Goal: Information Seeking & Learning: Learn about a topic

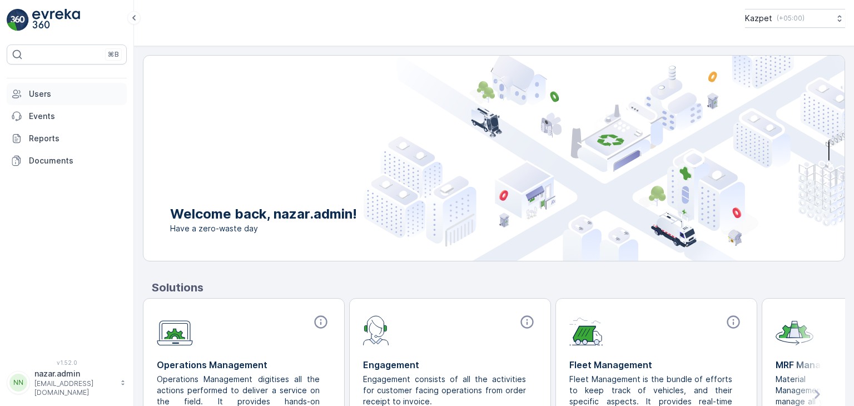
click at [43, 95] on p "Users" at bounding box center [75, 93] width 93 height 11
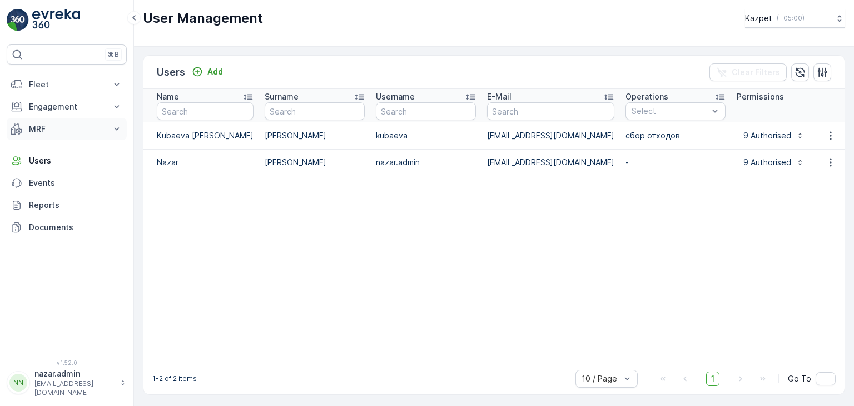
click at [48, 125] on p "MRF" at bounding box center [67, 128] width 76 height 11
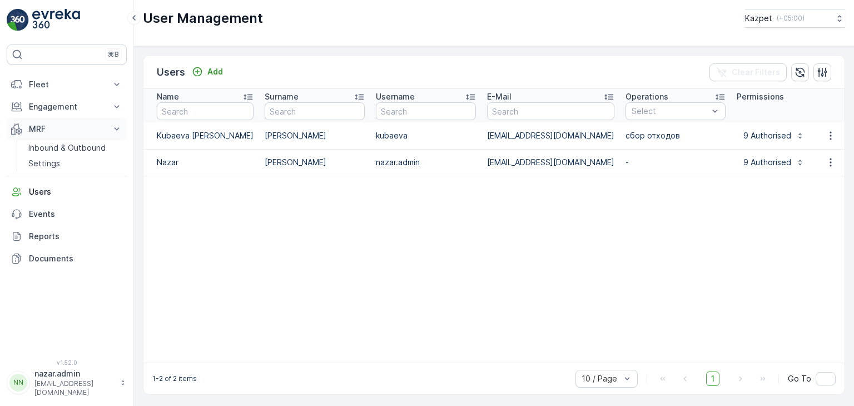
click at [41, 130] on p "MRF" at bounding box center [67, 128] width 76 height 11
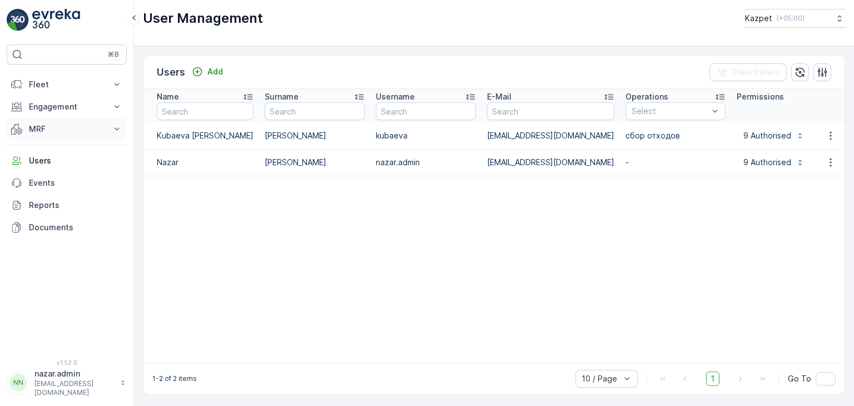
click at [39, 130] on p "MRF" at bounding box center [67, 128] width 76 height 11
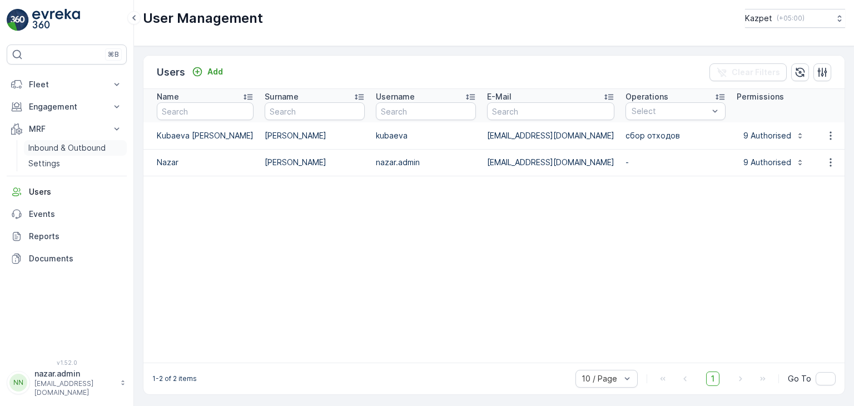
click at [42, 143] on p "Inbound & Outbound" at bounding box center [66, 147] width 77 height 11
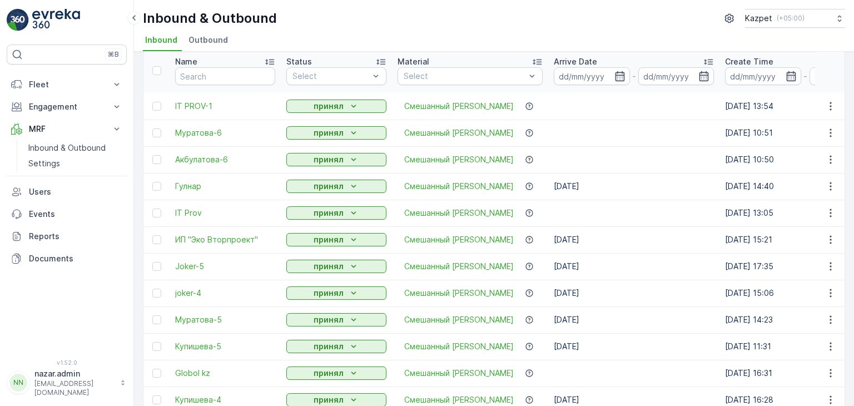
scroll to position [313, 0]
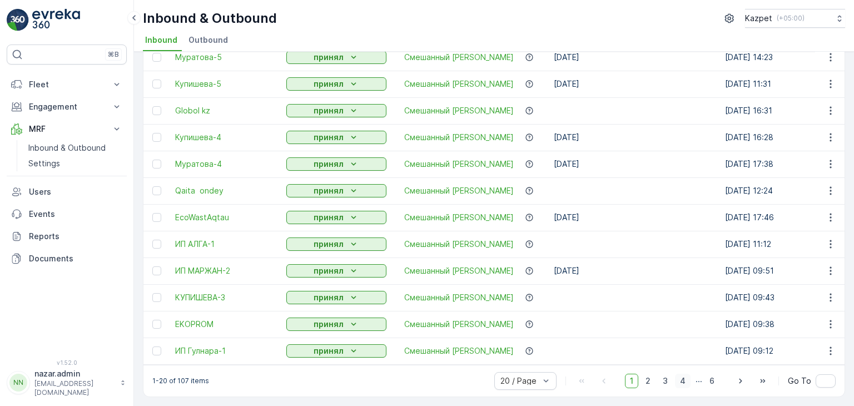
click at [685, 379] on span "4" at bounding box center [683, 381] width 16 height 14
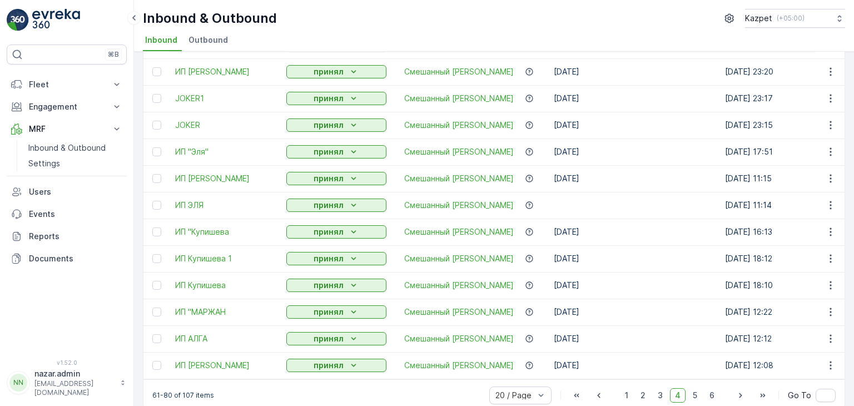
scroll to position [313, 0]
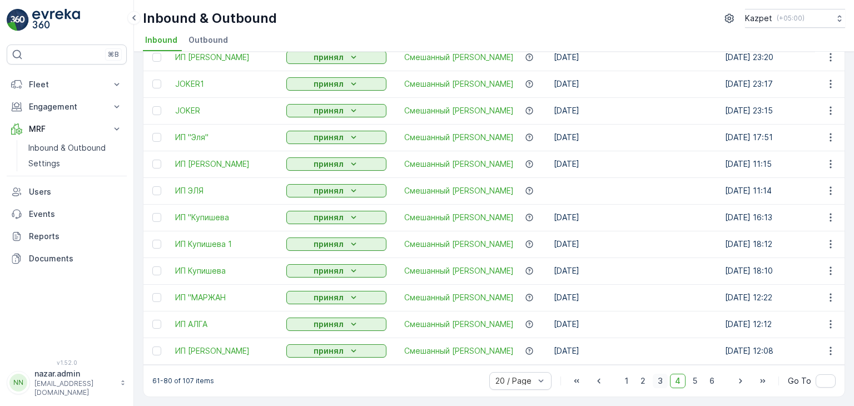
click at [660, 383] on span "3" at bounding box center [660, 381] width 15 height 14
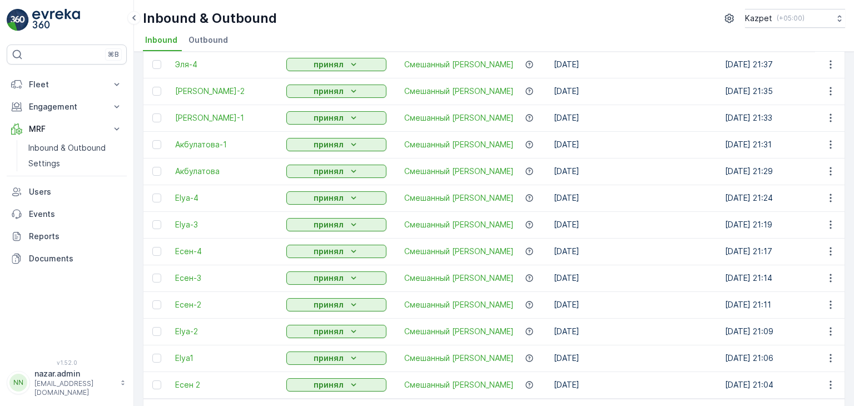
scroll to position [313, 0]
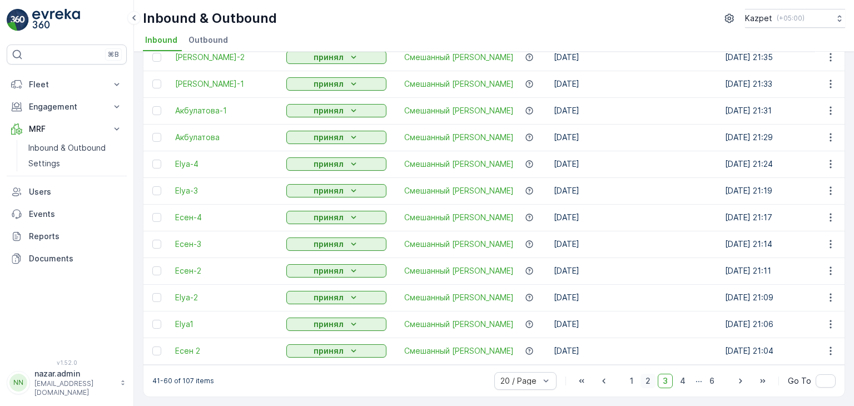
click at [647, 383] on span "2" at bounding box center [647, 381] width 15 height 14
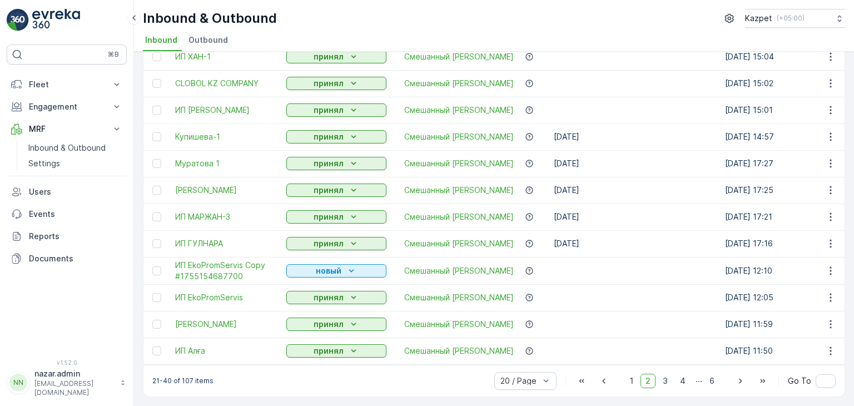
scroll to position [313, 0]
click at [203, 185] on span "[PERSON_NAME]" at bounding box center [225, 190] width 100 height 11
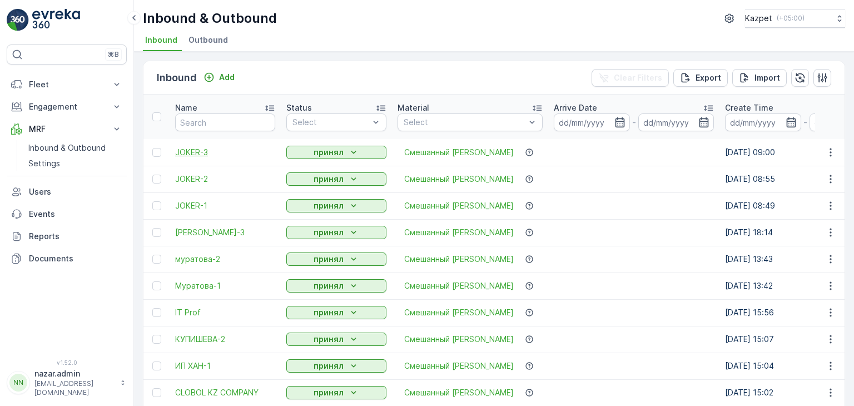
click at [193, 154] on span "JOKER-3" at bounding box center [225, 152] width 100 height 11
click at [196, 177] on span "JOKER-2" at bounding box center [225, 178] width 100 height 11
click at [198, 208] on span "JOKER-1" at bounding box center [225, 205] width 100 height 11
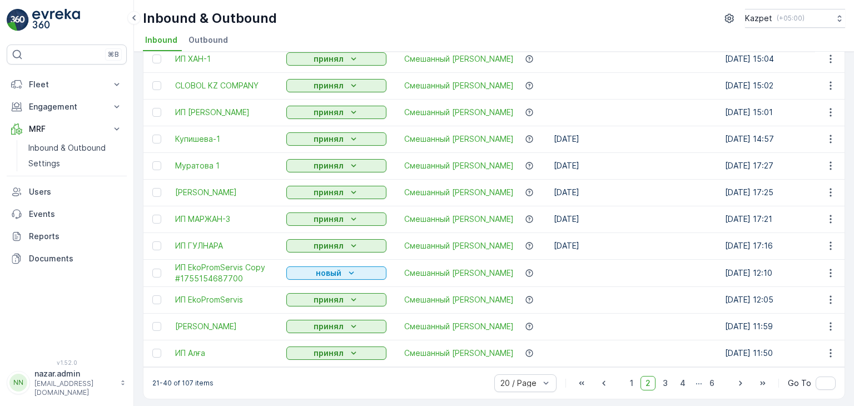
scroll to position [313, 0]
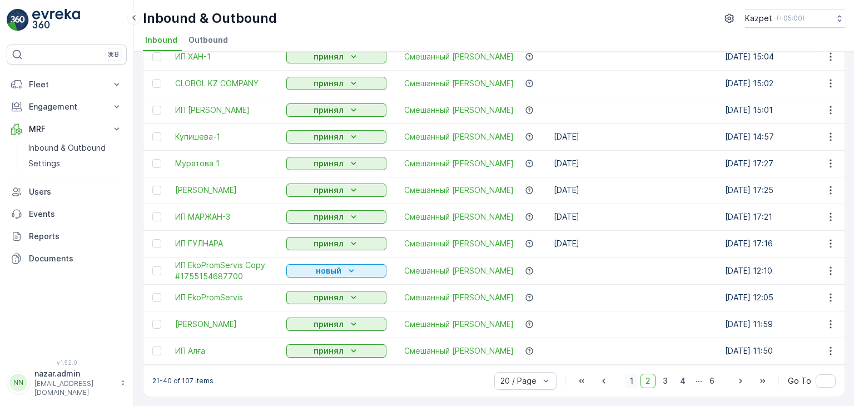
click at [634, 380] on span "1" at bounding box center [631, 381] width 13 height 14
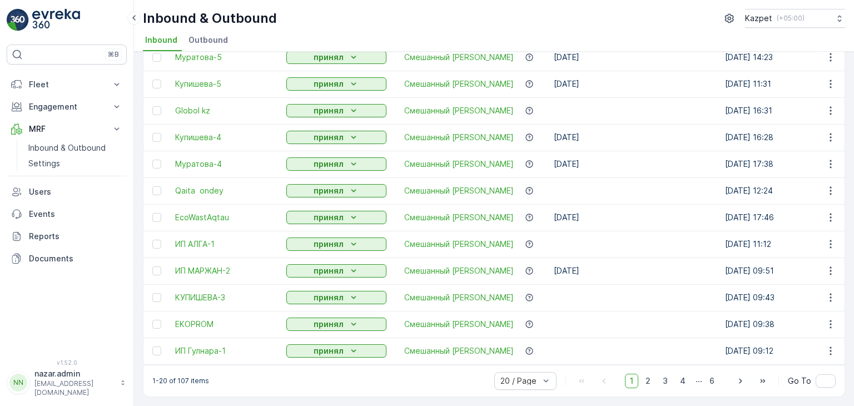
scroll to position [313, 0]
click at [653, 382] on span "2" at bounding box center [647, 381] width 15 height 14
